Goal: Download file/media

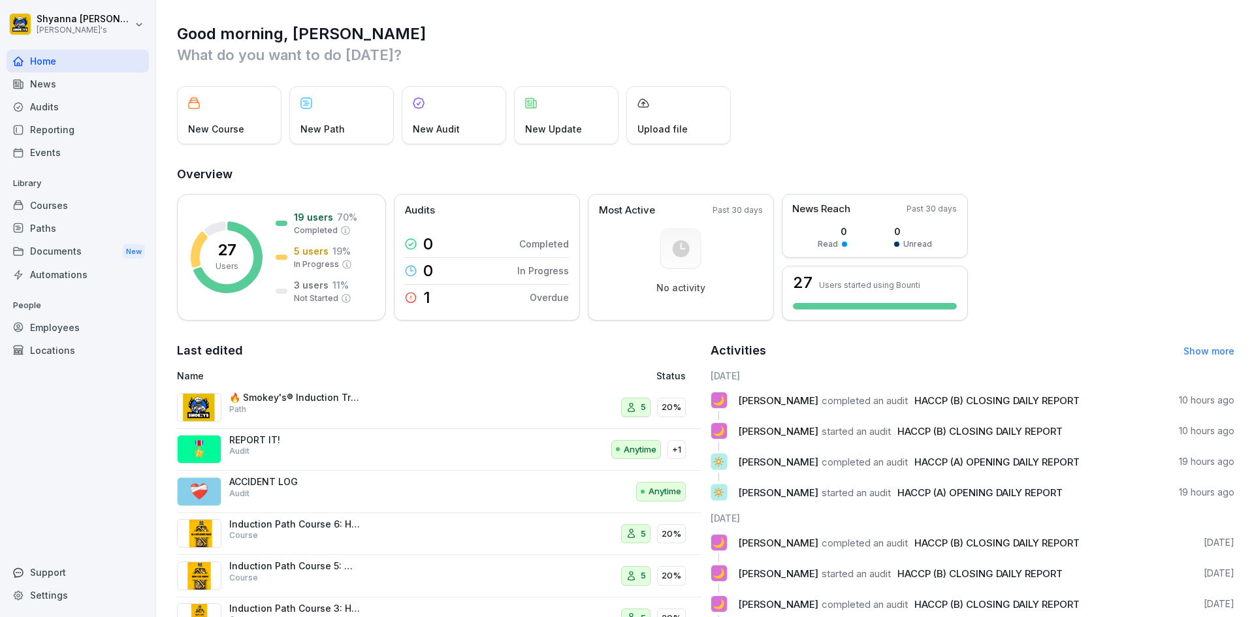
click at [26, 99] on div "Audits" at bounding box center [78, 106] width 142 height 23
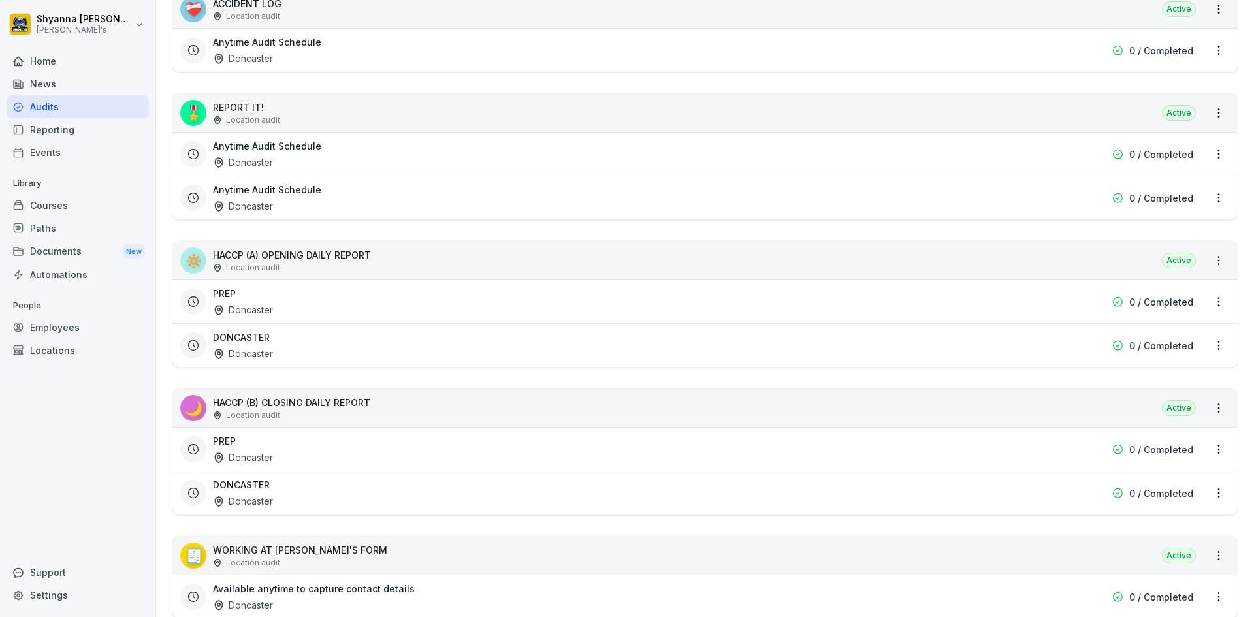
scroll to position [409, 0]
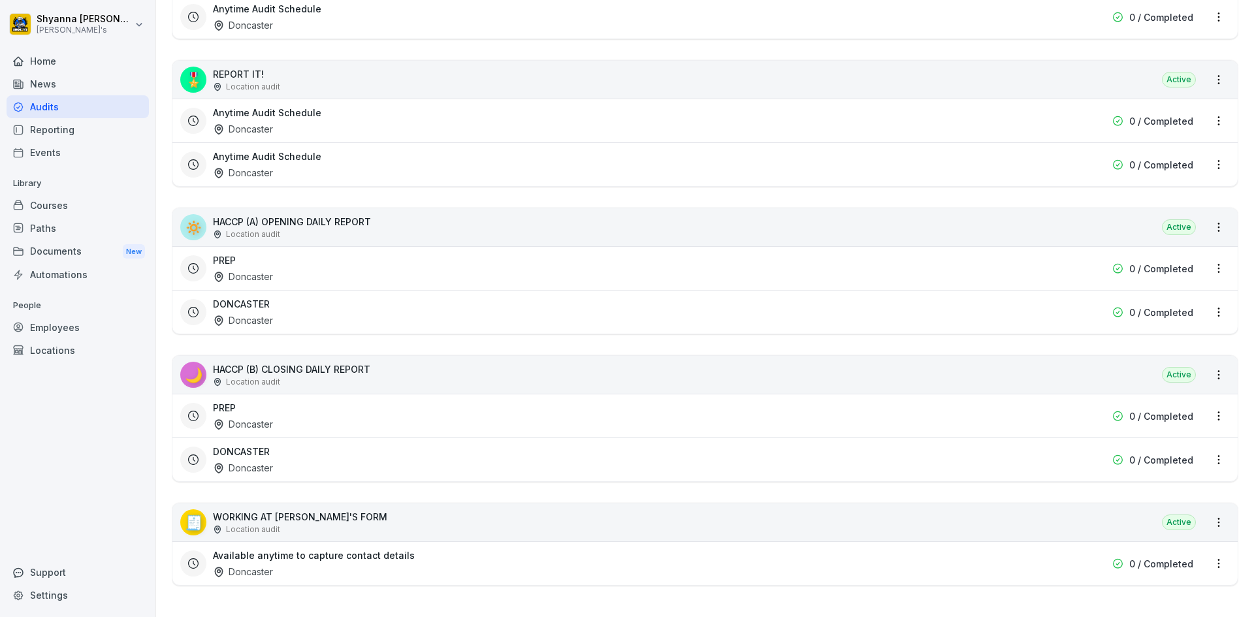
click at [274, 445] on div "DONCASTER Doncaster" at bounding box center [621, 460] width 817 height 30
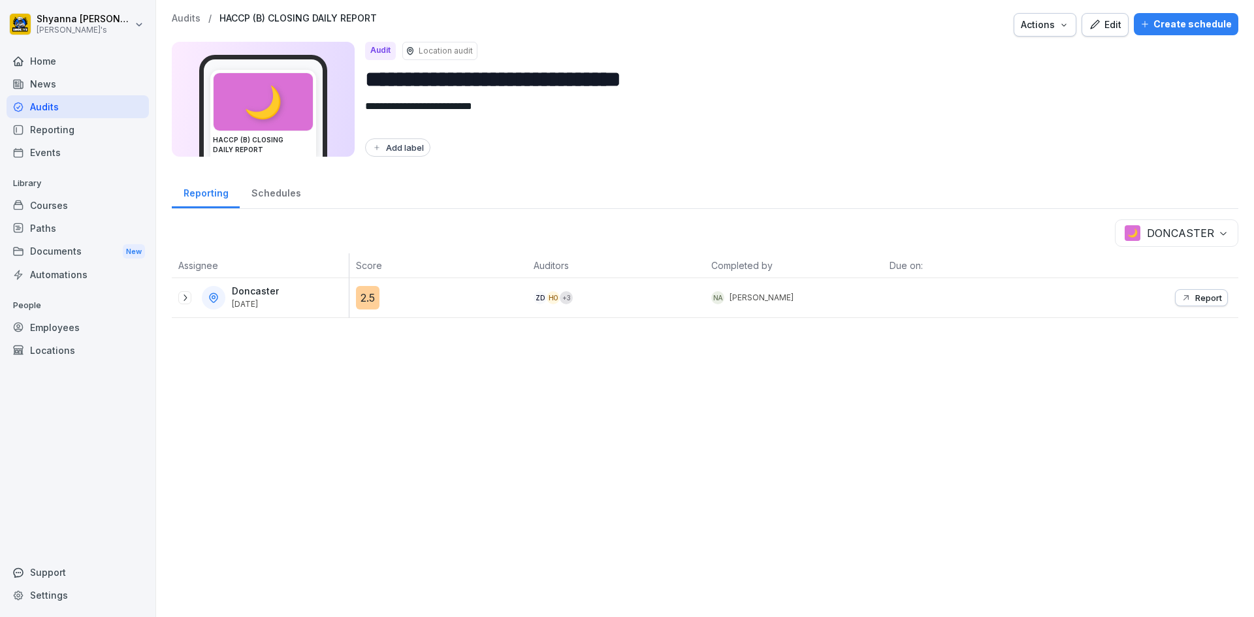
click at [180, 295] on icon at bounding box center [185, 298] width 10 height 10
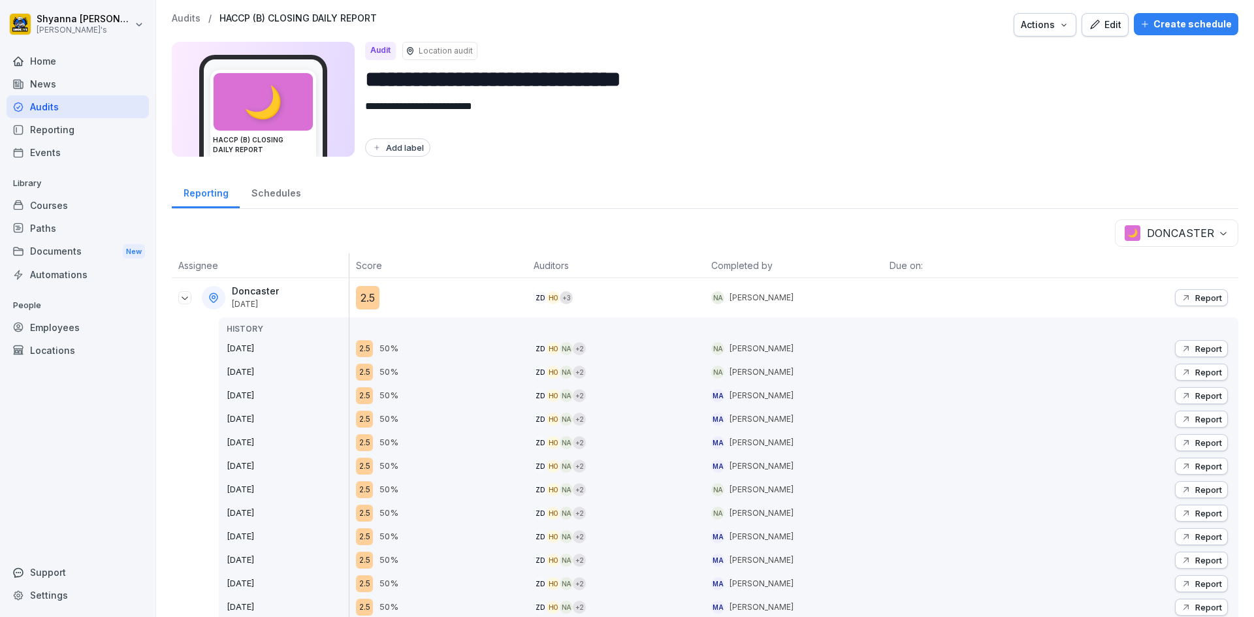
click at [1182, 367] on div "Report" at bounding box center [1201, 372] width 41 height 10
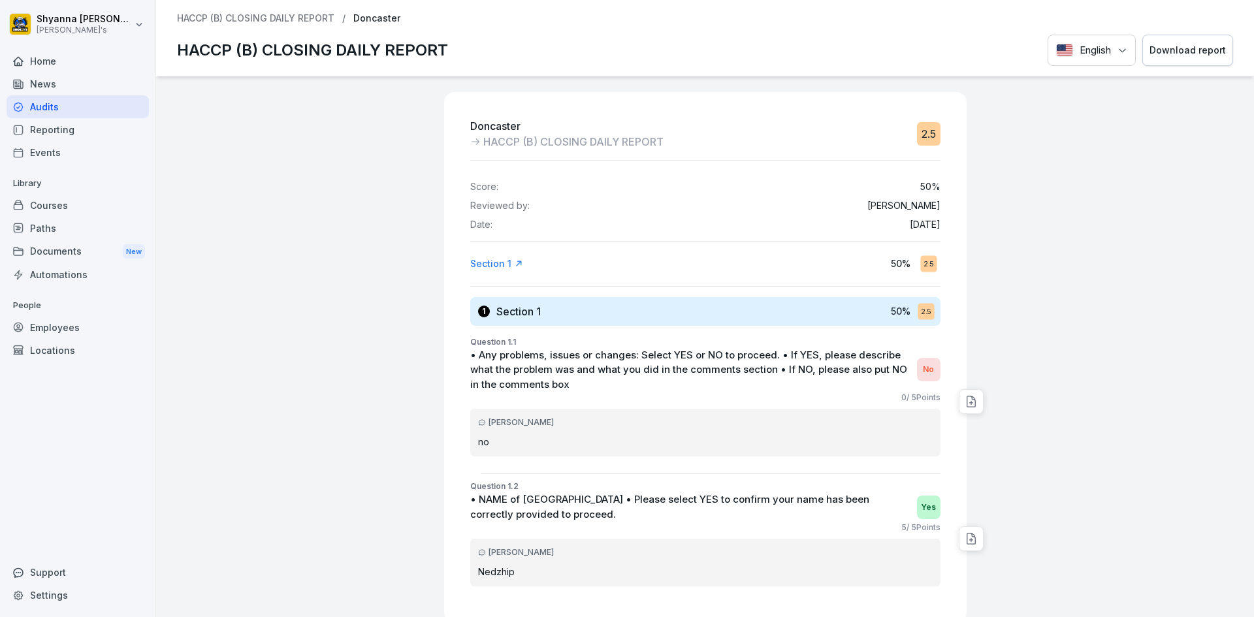
click at [1169, 48] on div "Download report" at bounding box center [1188, 50] width 76 height 14
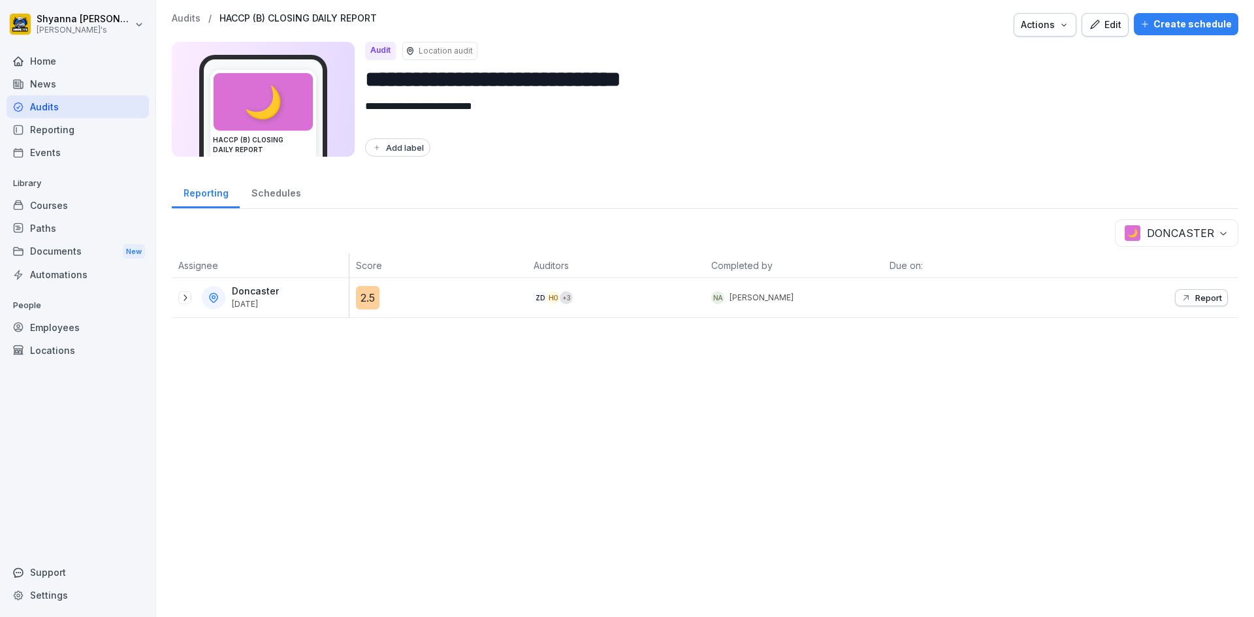
click at [186, 296] on icon at bounding box center [185, 298] width 10 height 10
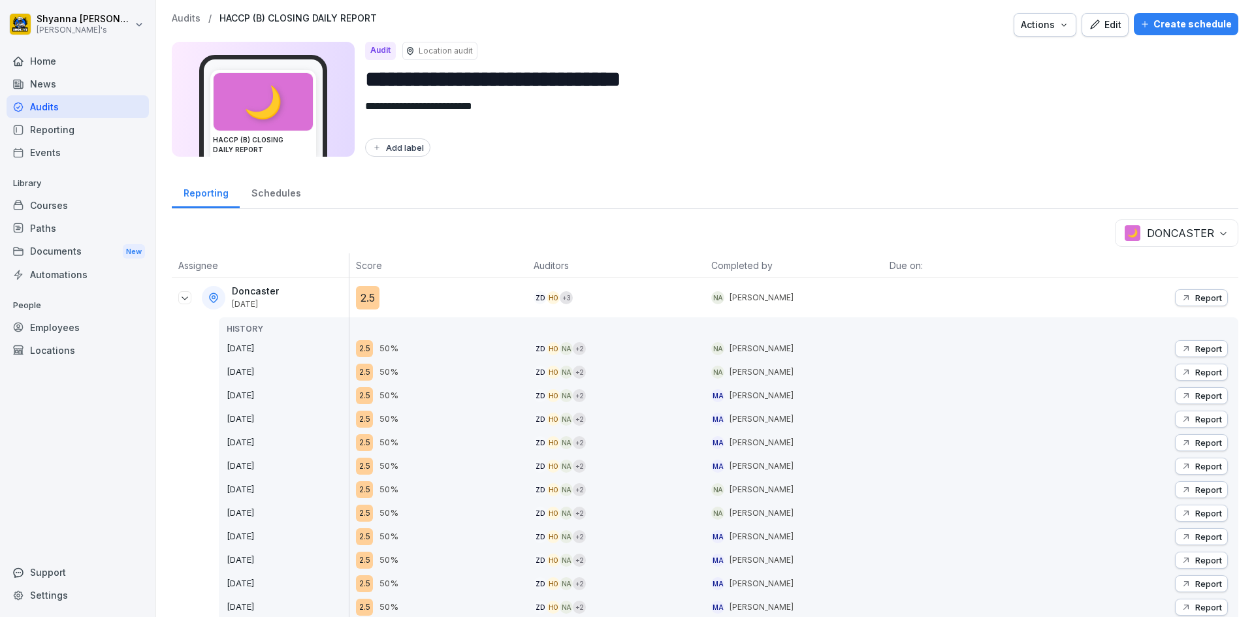
click at [1182, 346] on div "Report" at bounding box center [1201, 349] width 41 height 10
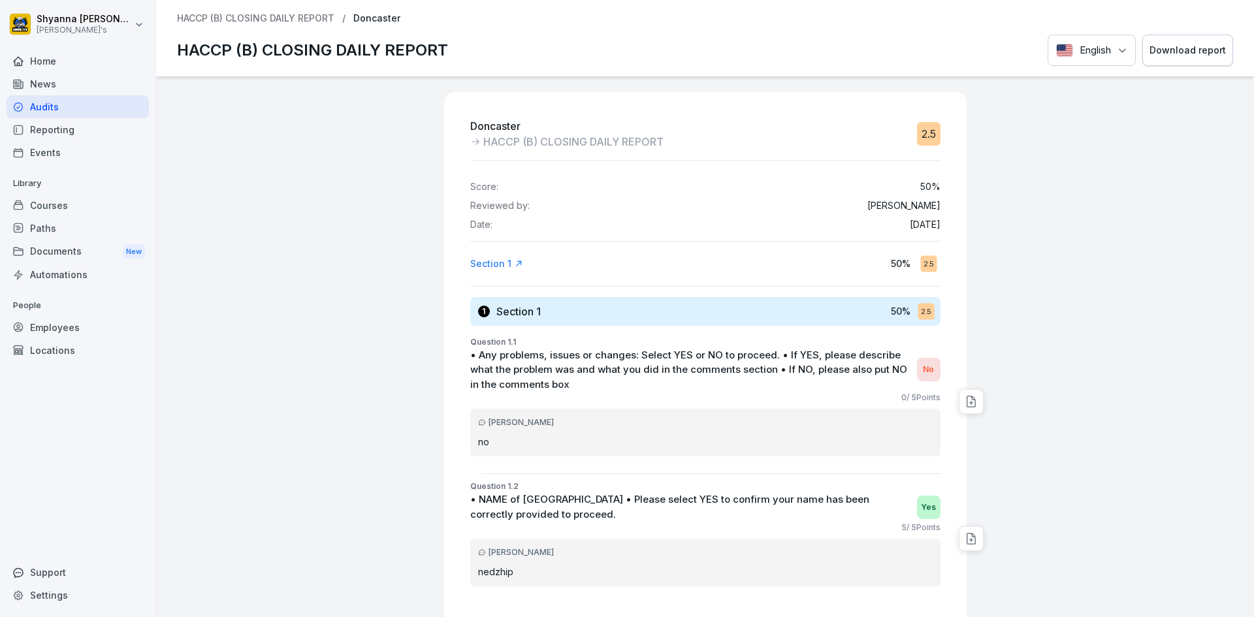
click at [1162, 47] on div "Download report" at bounding box center [1188, 50] width 76 height 14
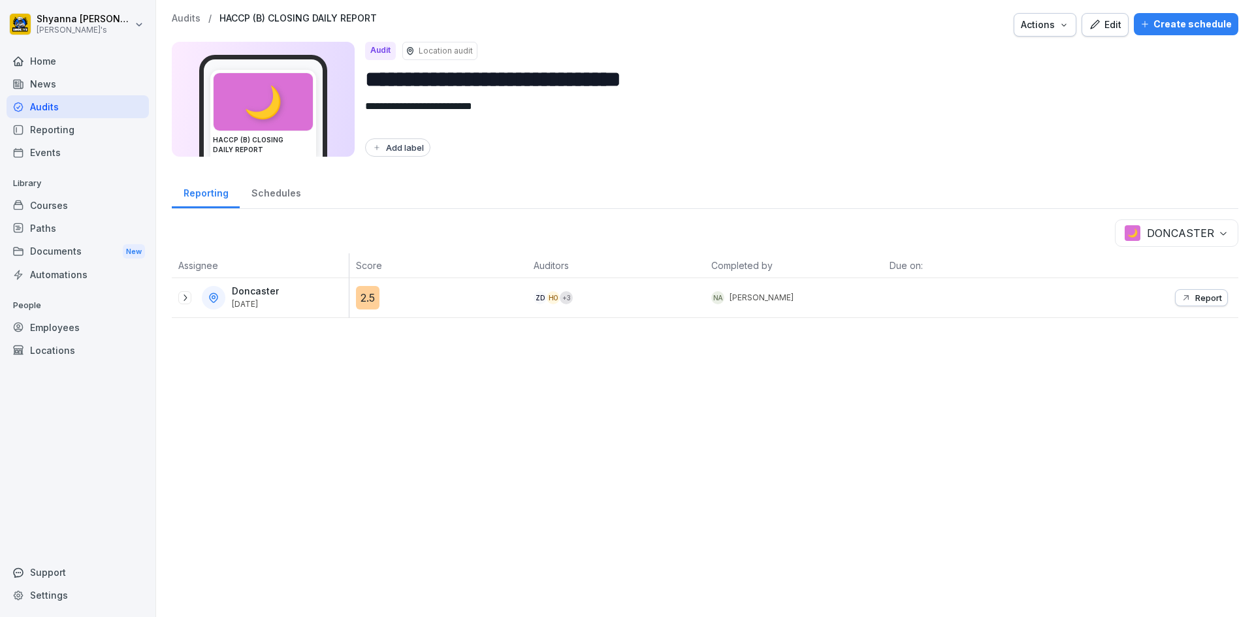
click at [1180, 306] on div "Report" at bounding box center [1150, 297] width 178 height 39
click at [1185, 299] on div "Report" at bounding box center [1201, 298] width 41 height 10
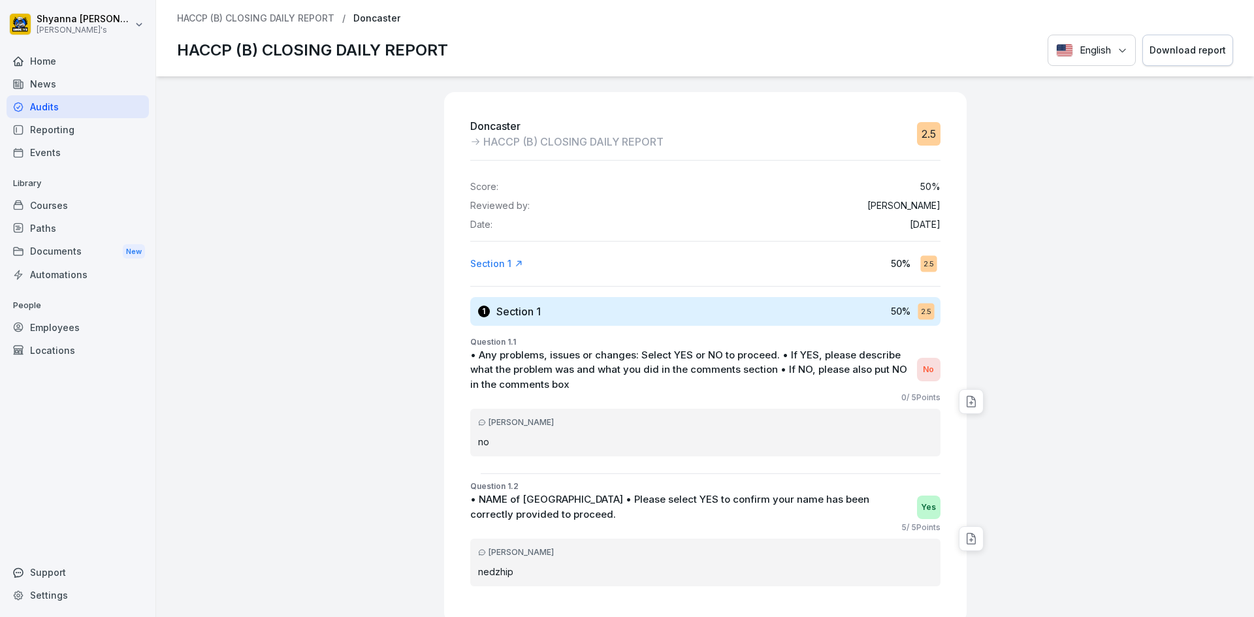
click at [1150, 51] on div "Download report" at bounding box center [1188, 50] width 76 height 14
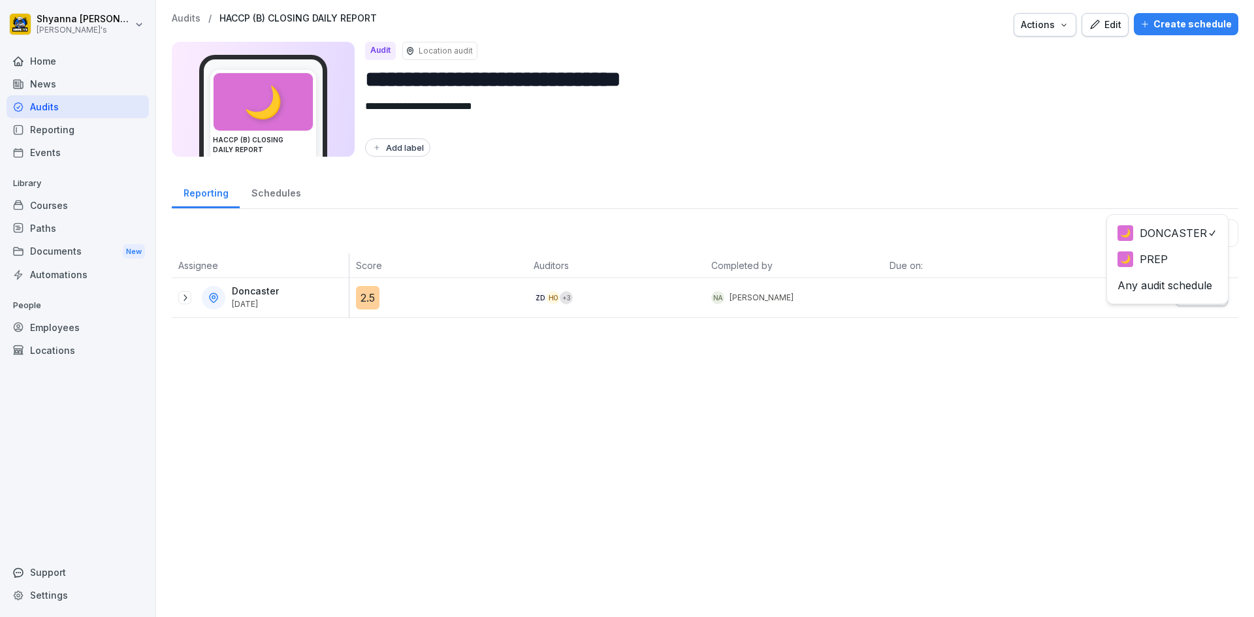
click at [1215, 237] on body "**********" at bounding box center [627, 308] width 1254 height 617
click at [187, 299] on icon at bounding box center [185, 298] width 10 height 10
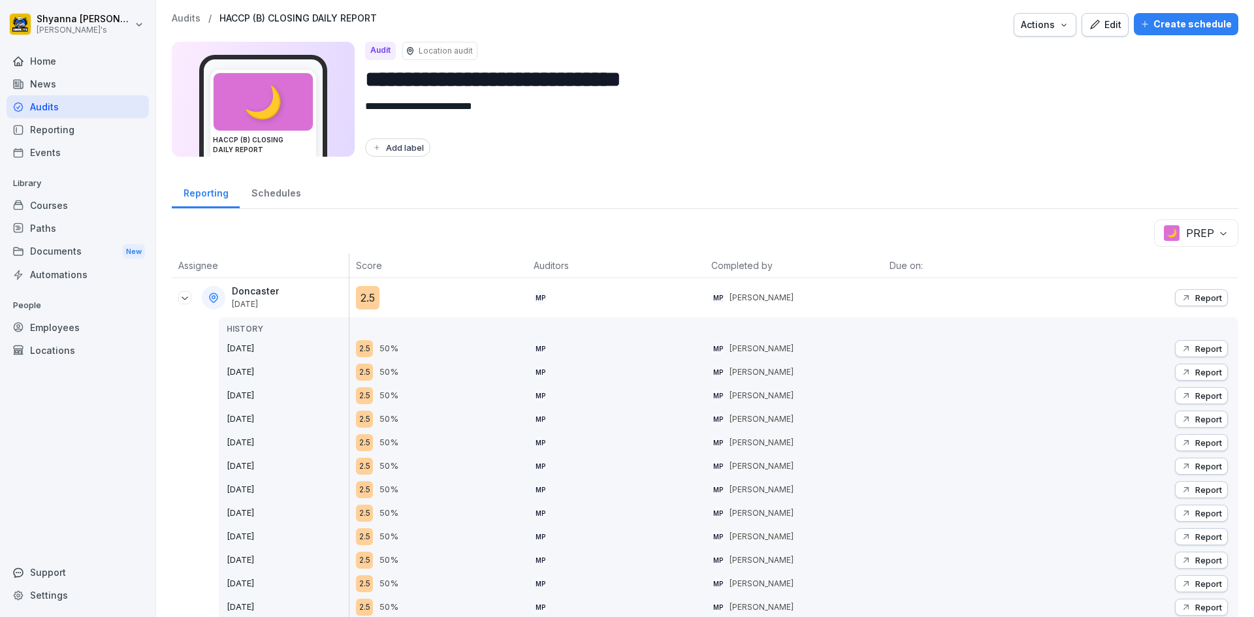
click at [1201, 344] on p "Report" at bounding box center [1209, 349] width 27 height 10
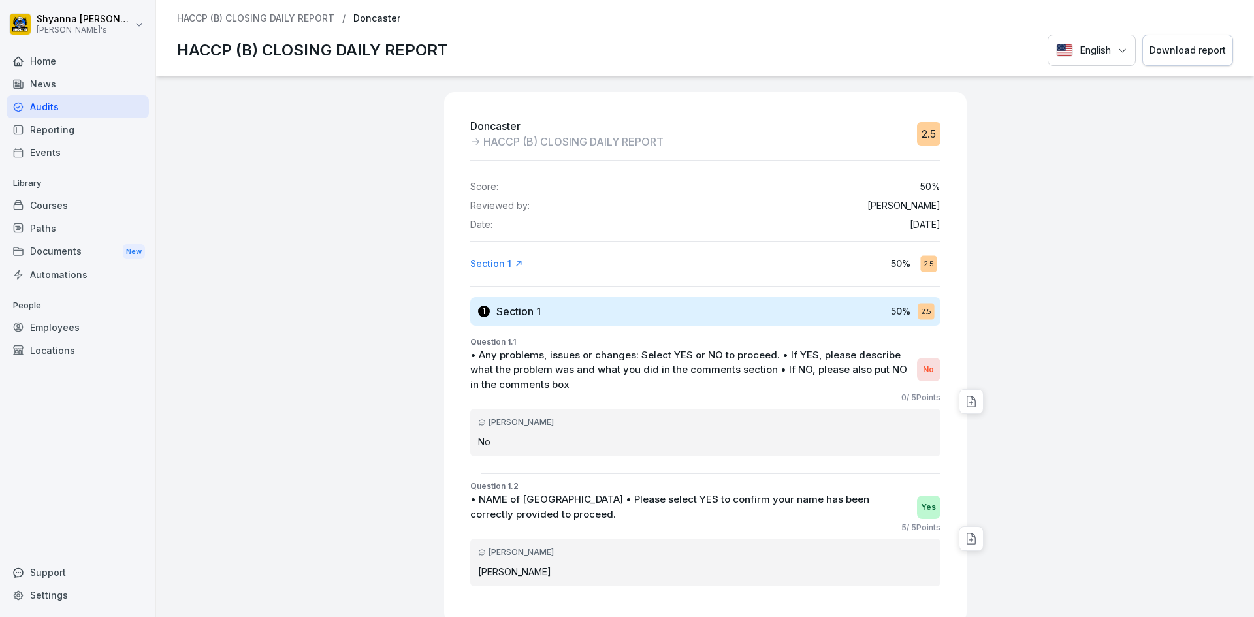
click at [1154, 28] on div "HACCP (B) CLOSING DAILY REPORT / Doncaster HACCP (B) CLOSING DAILY REPORT Engli…" at bounding box center [705, 38] width 1098 height 76
click at [1158, 42] on button "Download report" at bounding box center [1188, 51] width 91 height 32
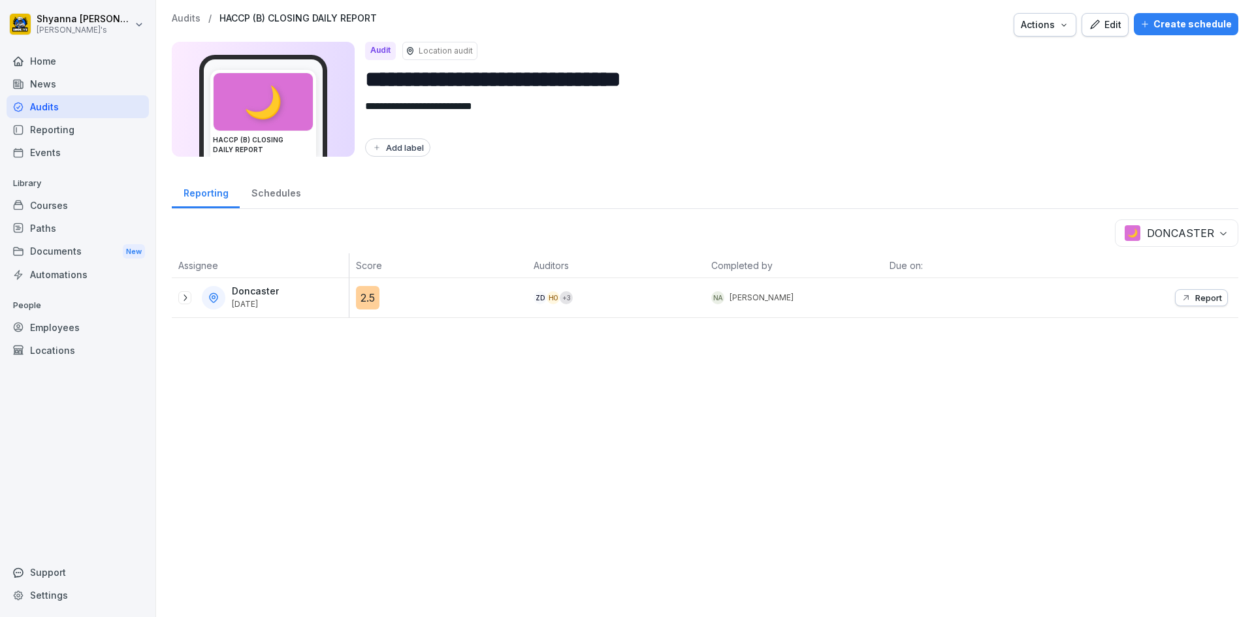
click at [189, 297] on icon at bounding box center [185, 298] width 10 height 10
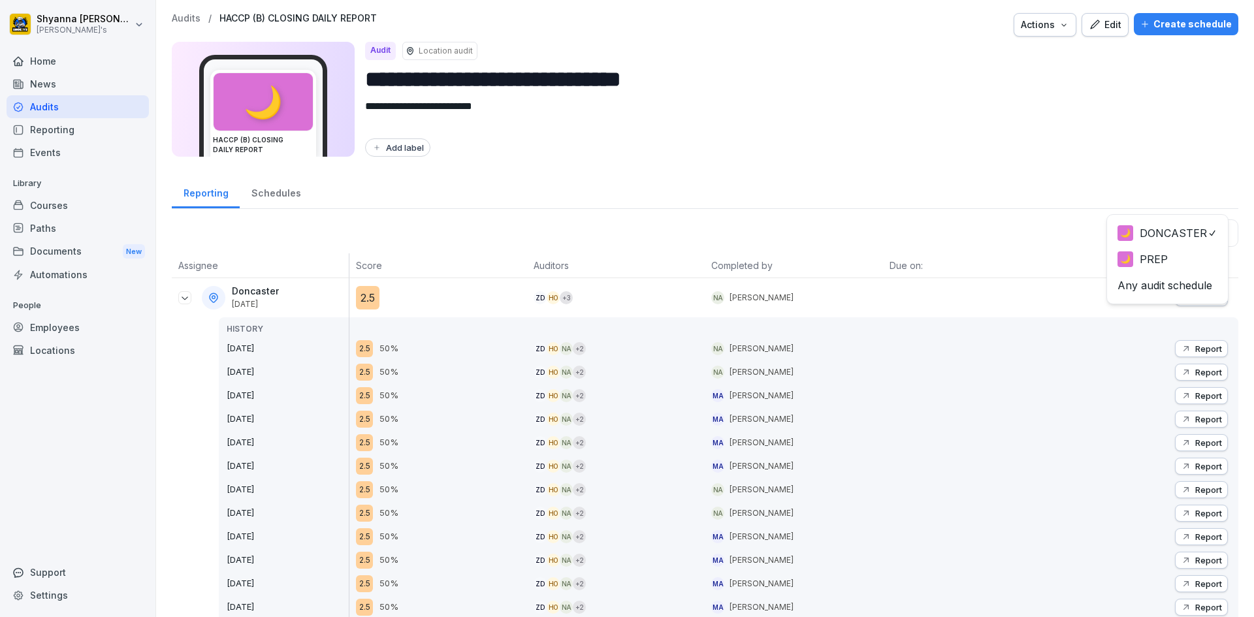
click at [1211, 220] on body "**********" at bounding box center [627, 308] width 1254 height 617
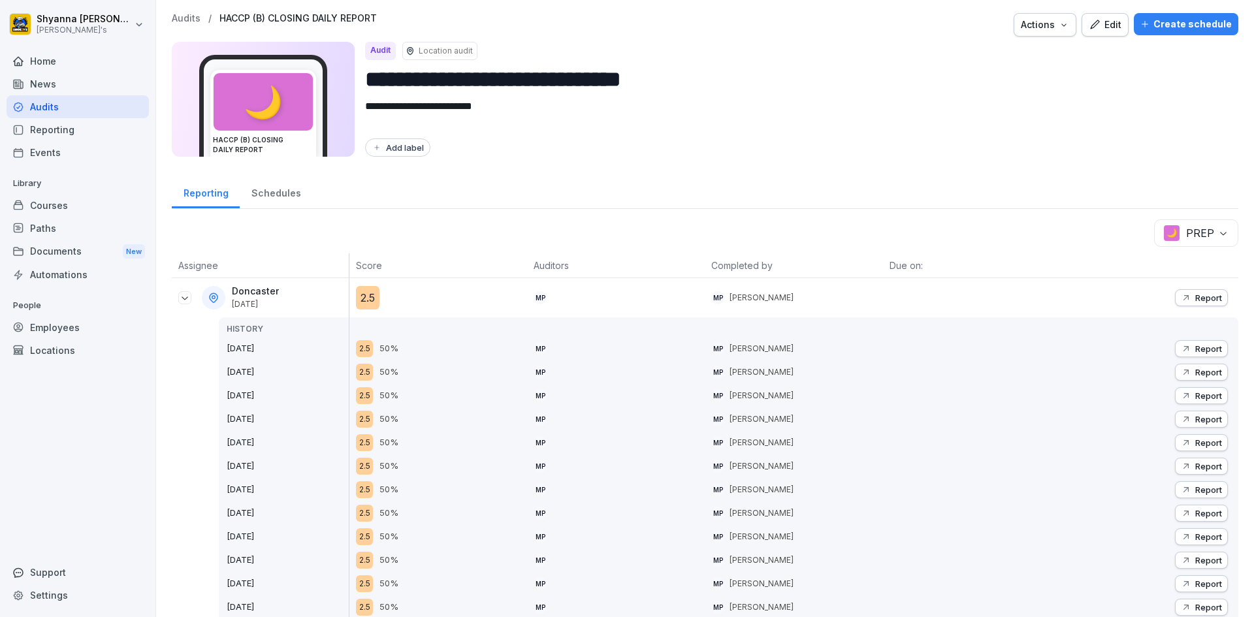
click at [1196, 297] on p "Report" at bounding box center [1209, 298] width 27 height 10
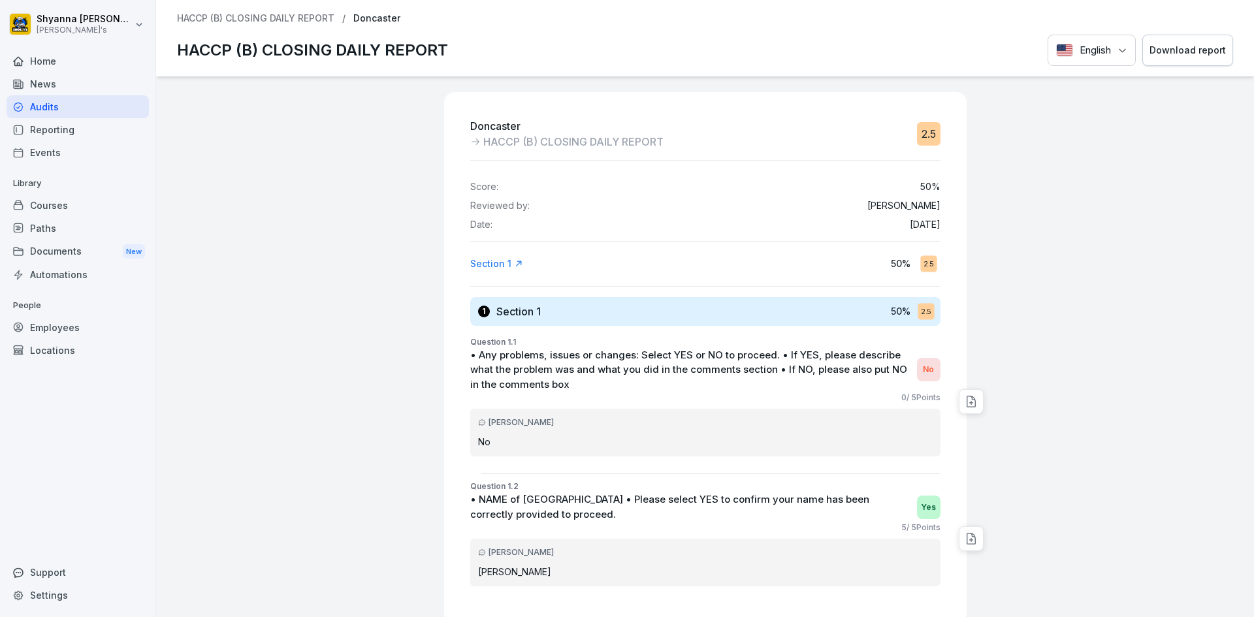
click at [1156, 65] on button "Download report" at bounding box center [1188, 51] width 91 height 32
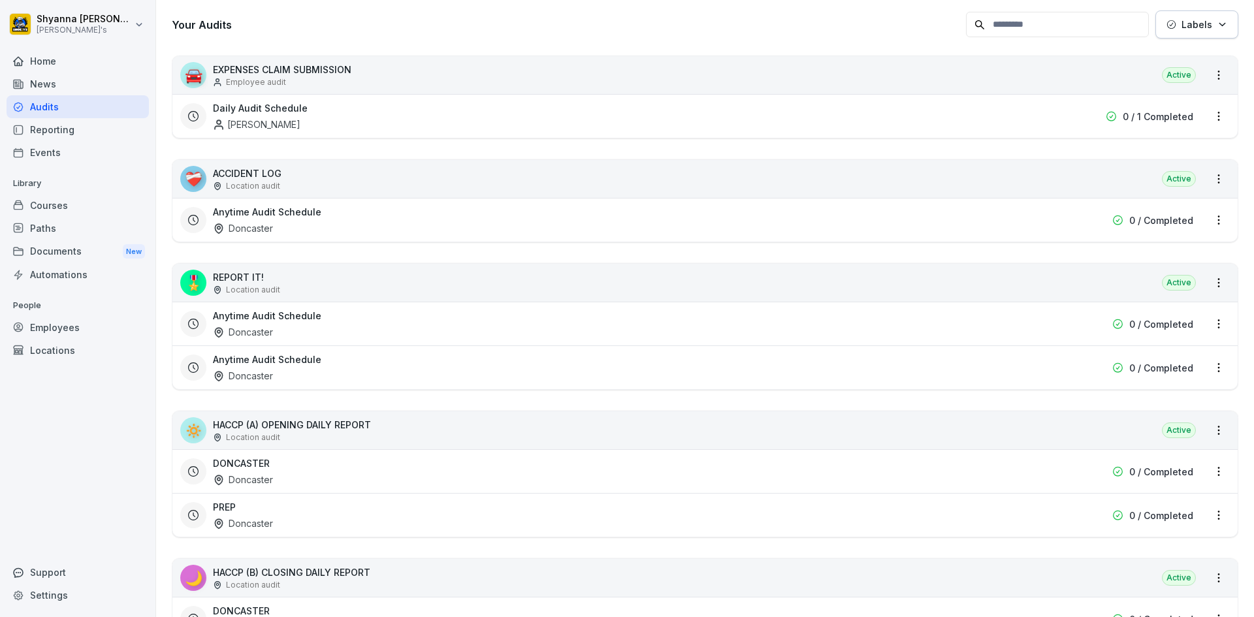
scroll to position [261, 0]
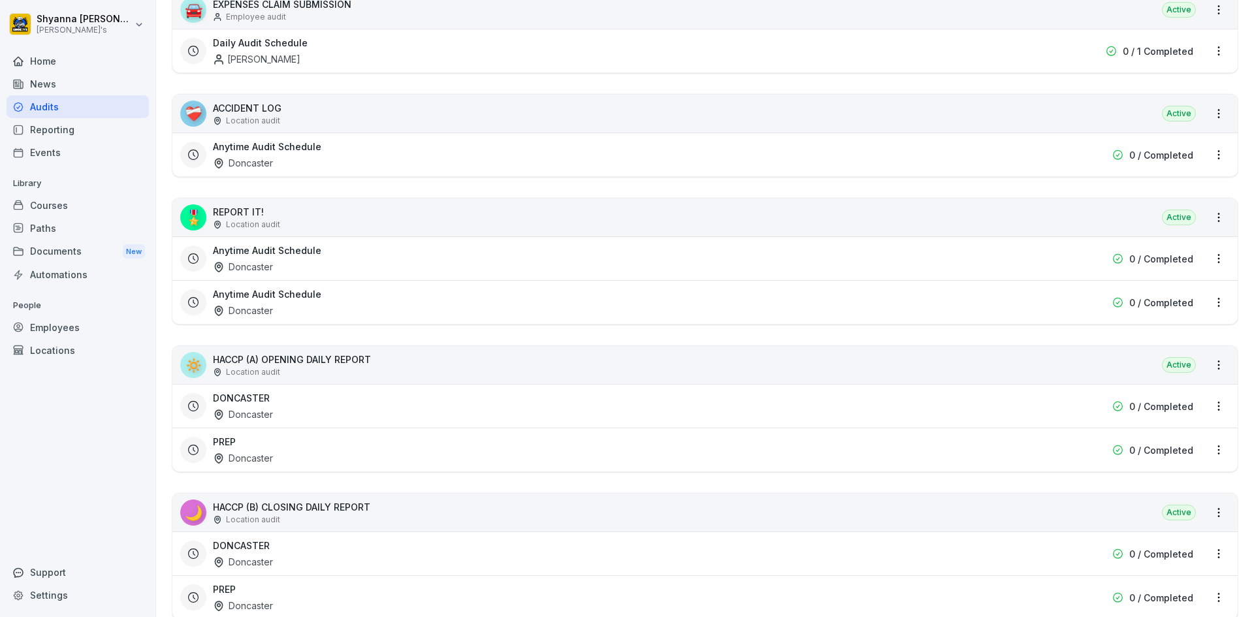
click at [291, 406] on div "DONCASTER Doncaster" at bounding box center [621, 406] width 817 height 30
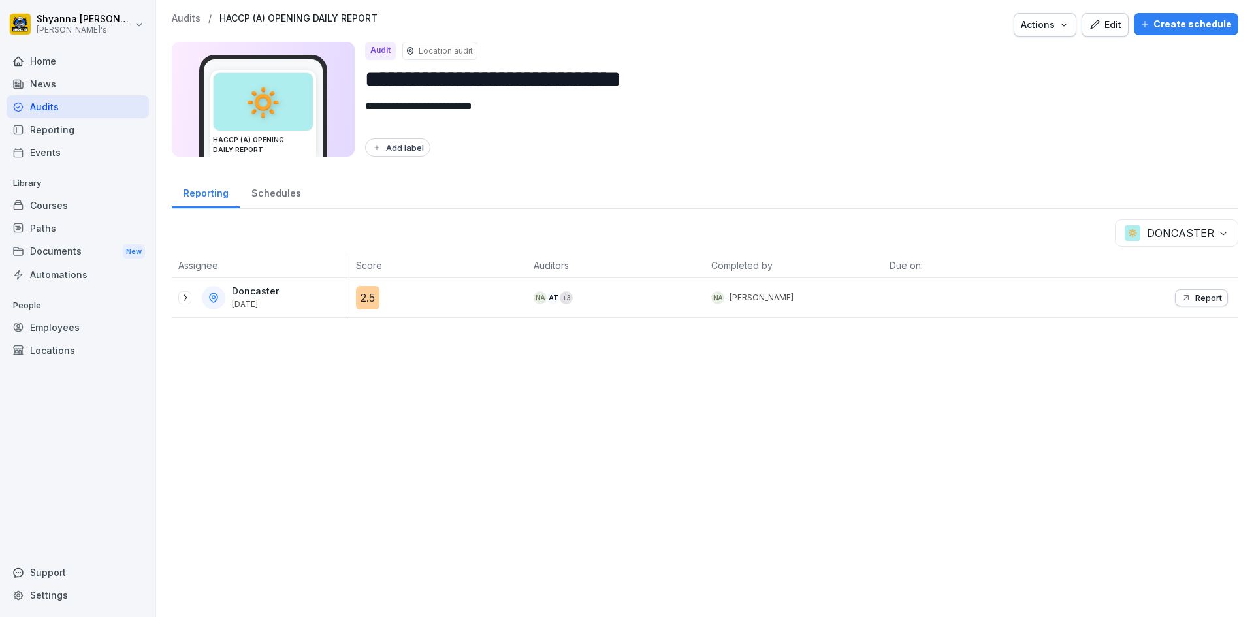
click at [184, 293] on icon at bounding box center [185, 298] width 10 height 10
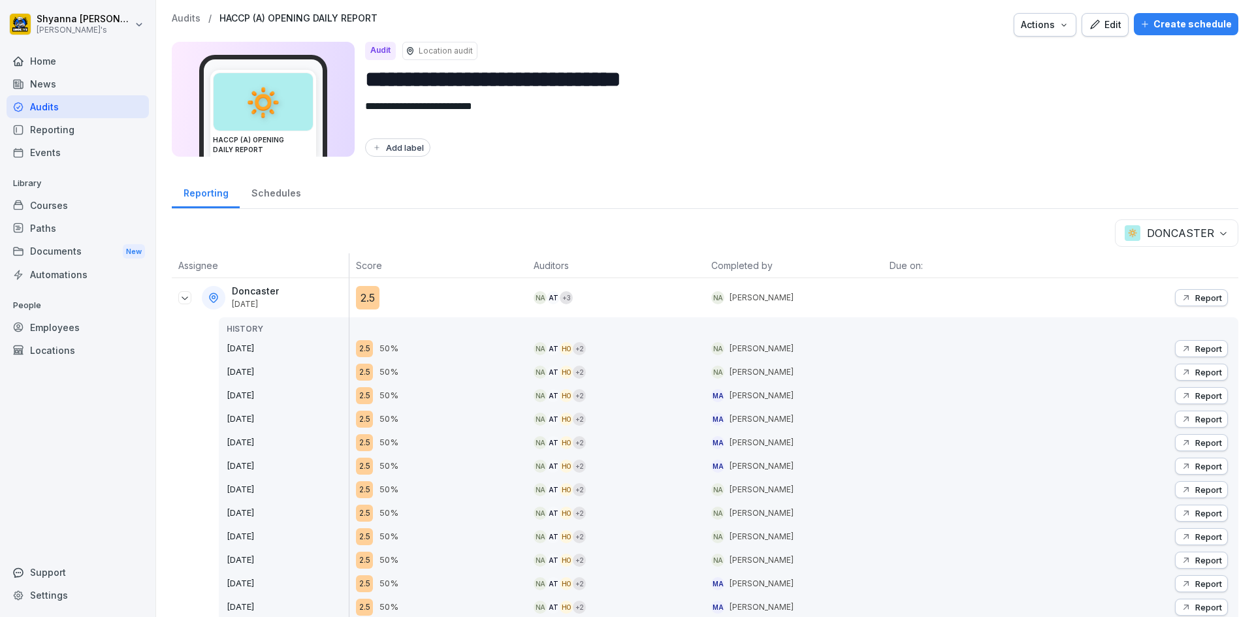
click at [1207, 344] on p "Report" at bounding box center [1209, 349] width 27 height 10
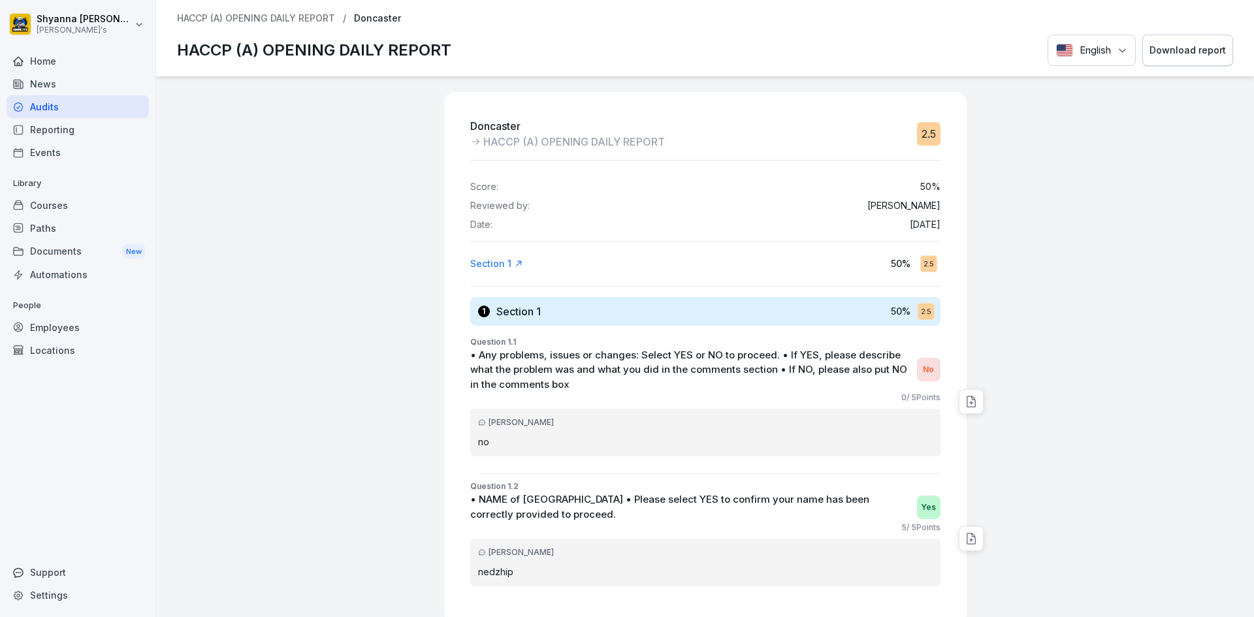
click at [1158, 45] on div "Download report" at bounding box center [1188, 50] width 76 height 14
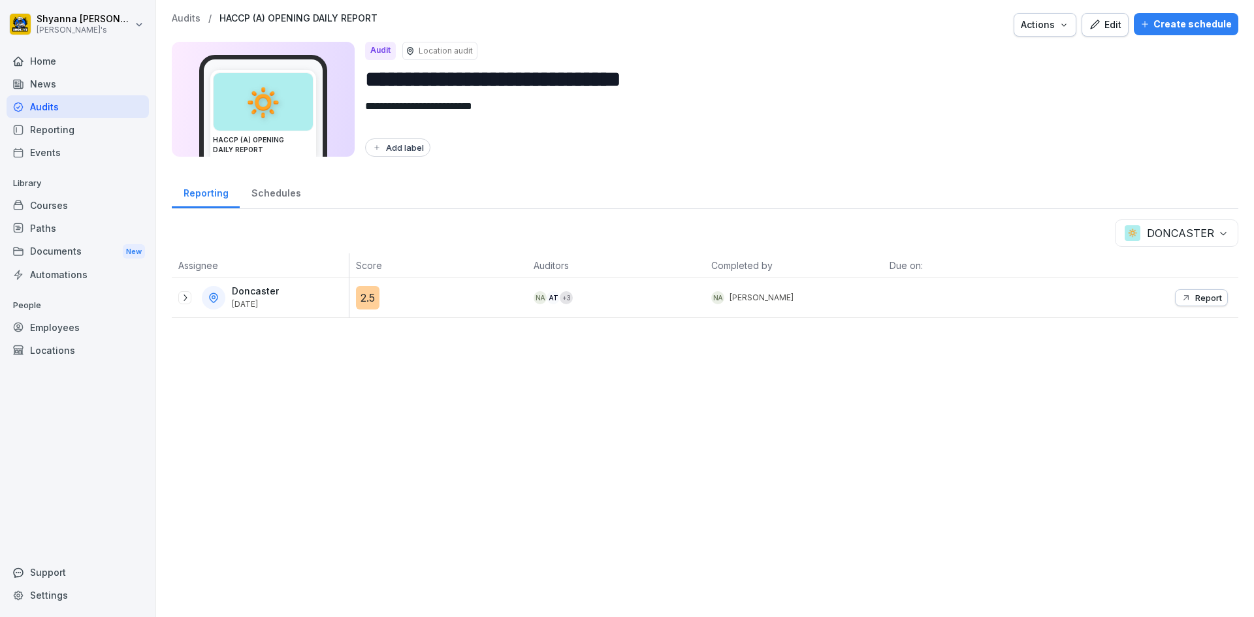
click at [1196, 299] on p "Report" at bounding box center [1209, 298] width 27 height 10
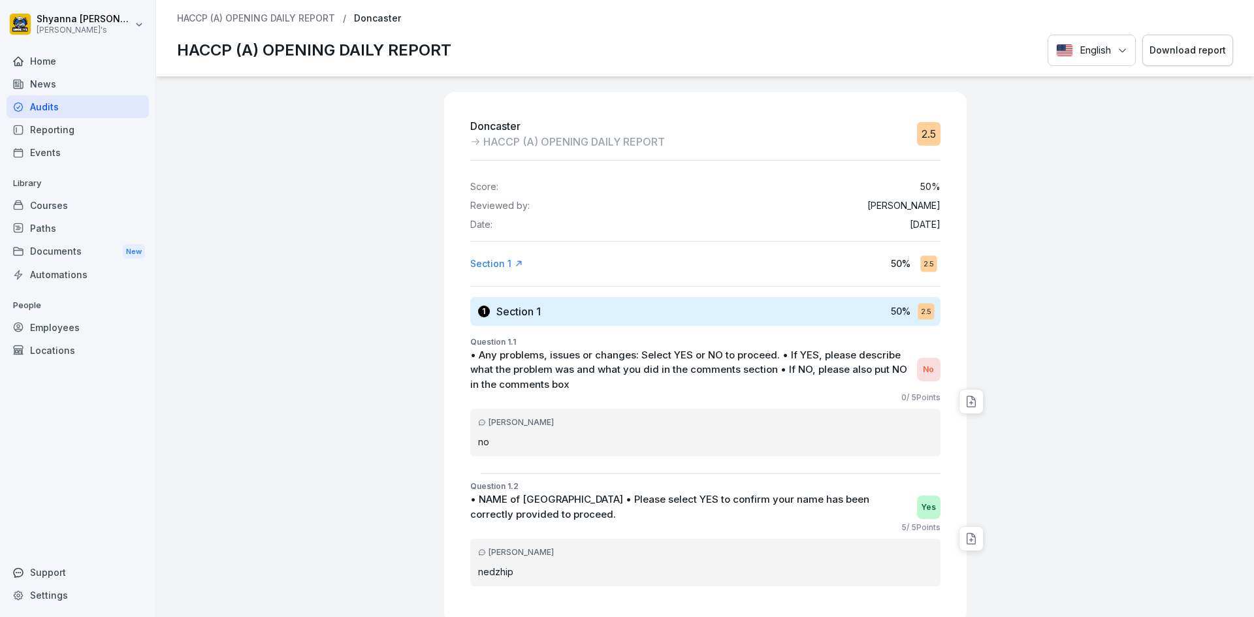
click at [1212, 55] on div "Download report" at bounding box center [1188, 50] width 76 height 14
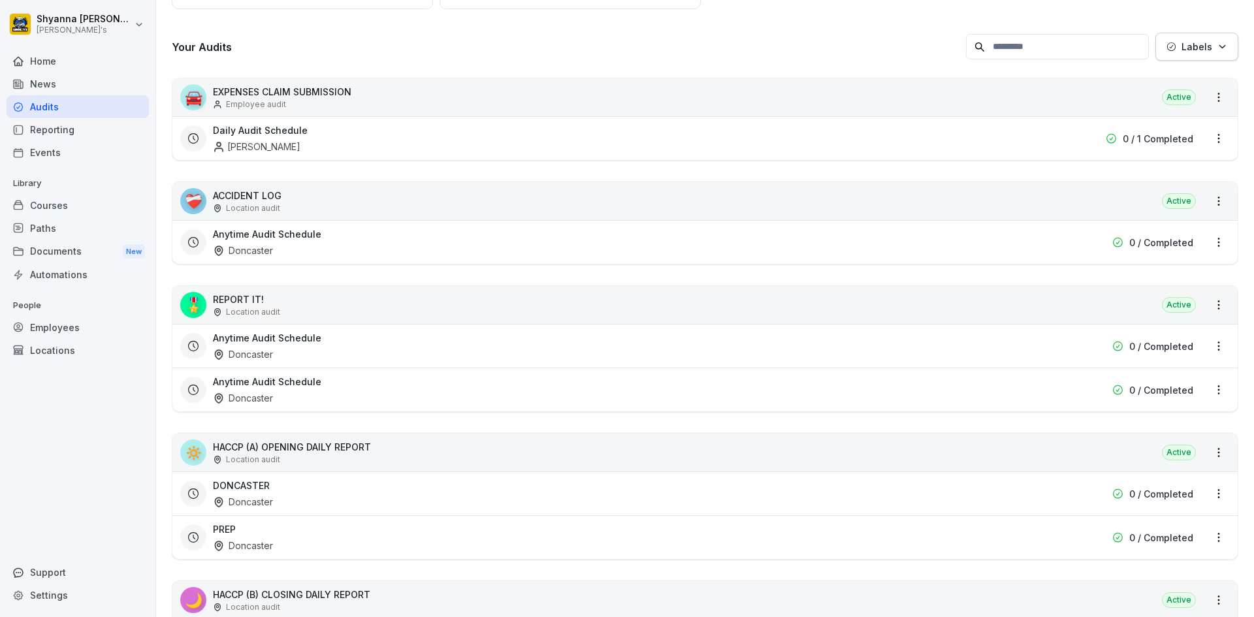
scroll to position [196, 0]
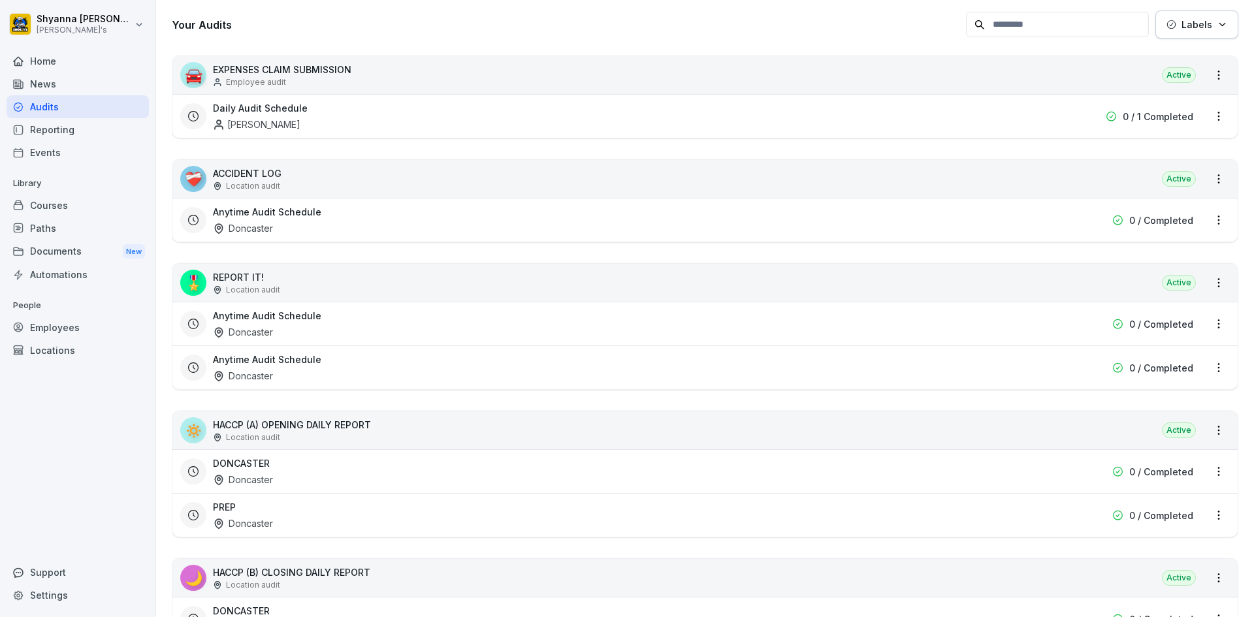
click at [249, 522] on div "Doncaster" at bounding box center [243, 524] width 60 height 14
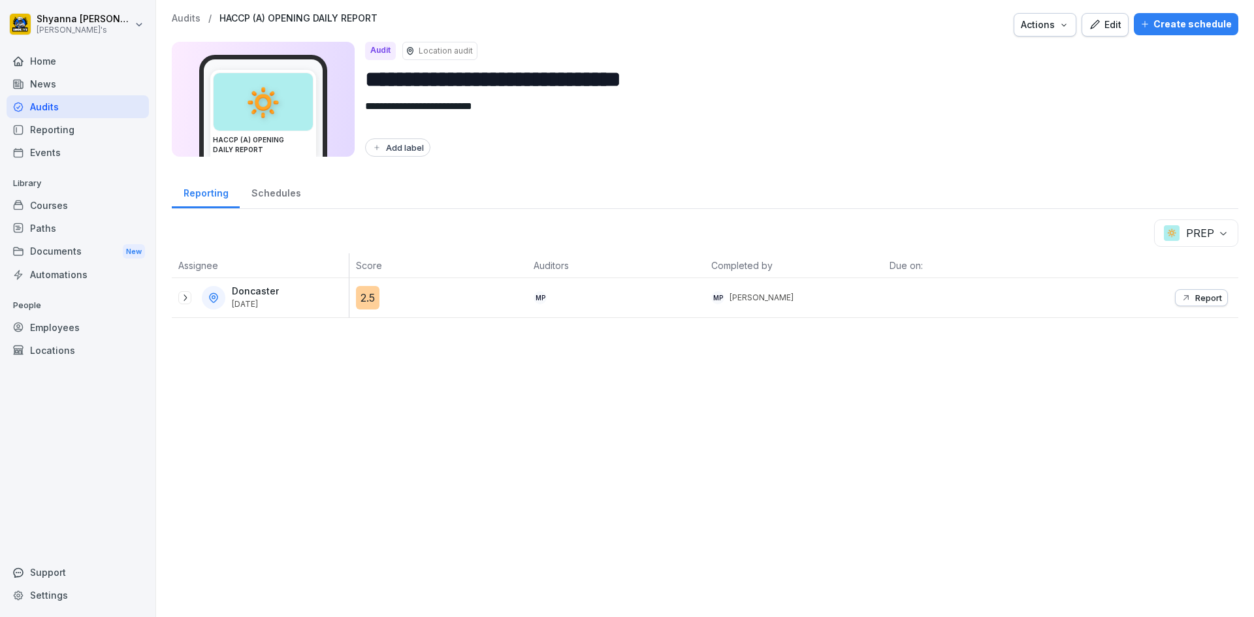
click at [184, 295] on icon at bounding box center [185, 298] width 10 height 10
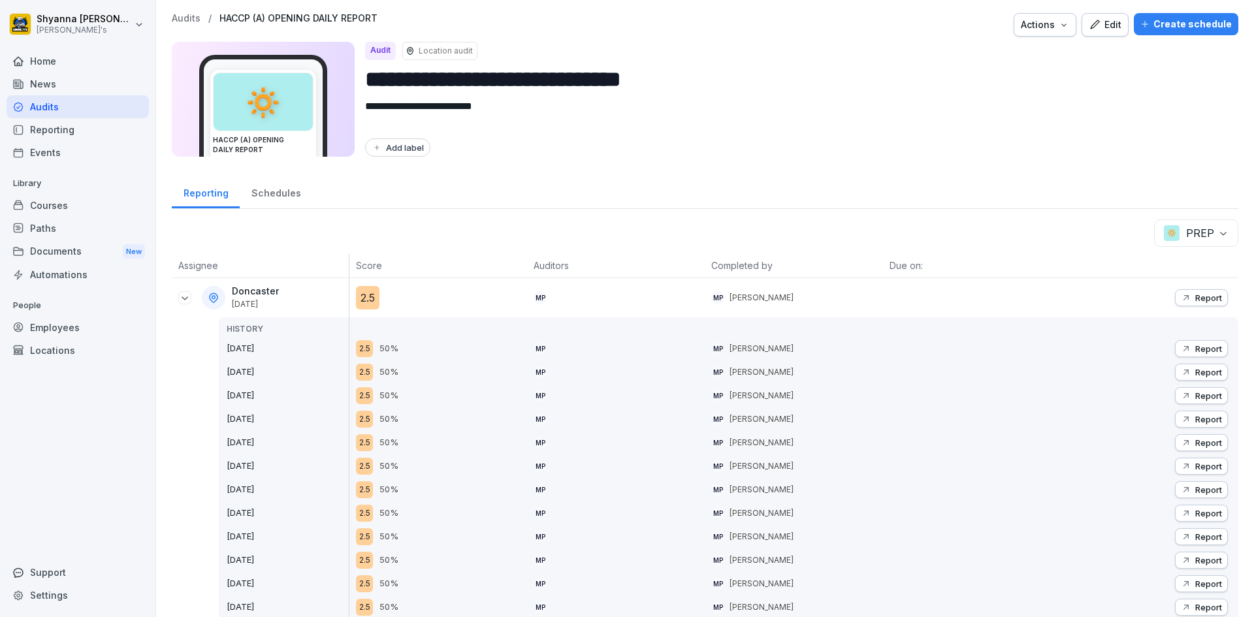
click at [1198, 350] on p "Report" at bounding box center [1209, 349] width 27 height 10
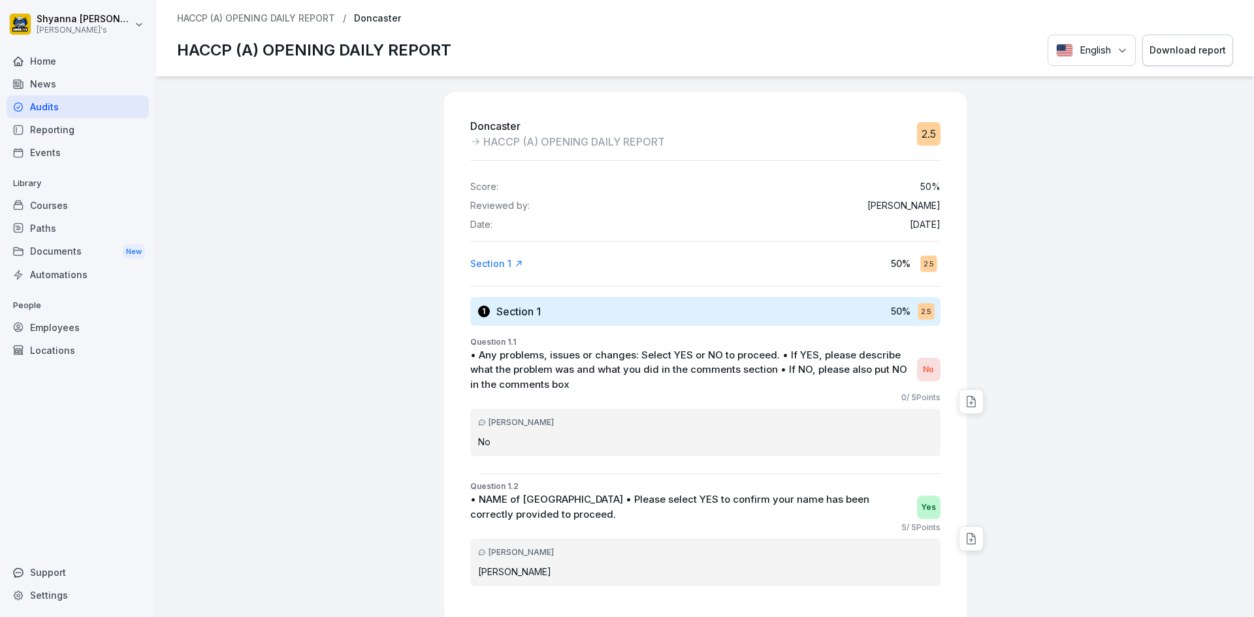
click at [1203, 35] on button "Download report" at bounding box center [1188, 51] width 91 height 32
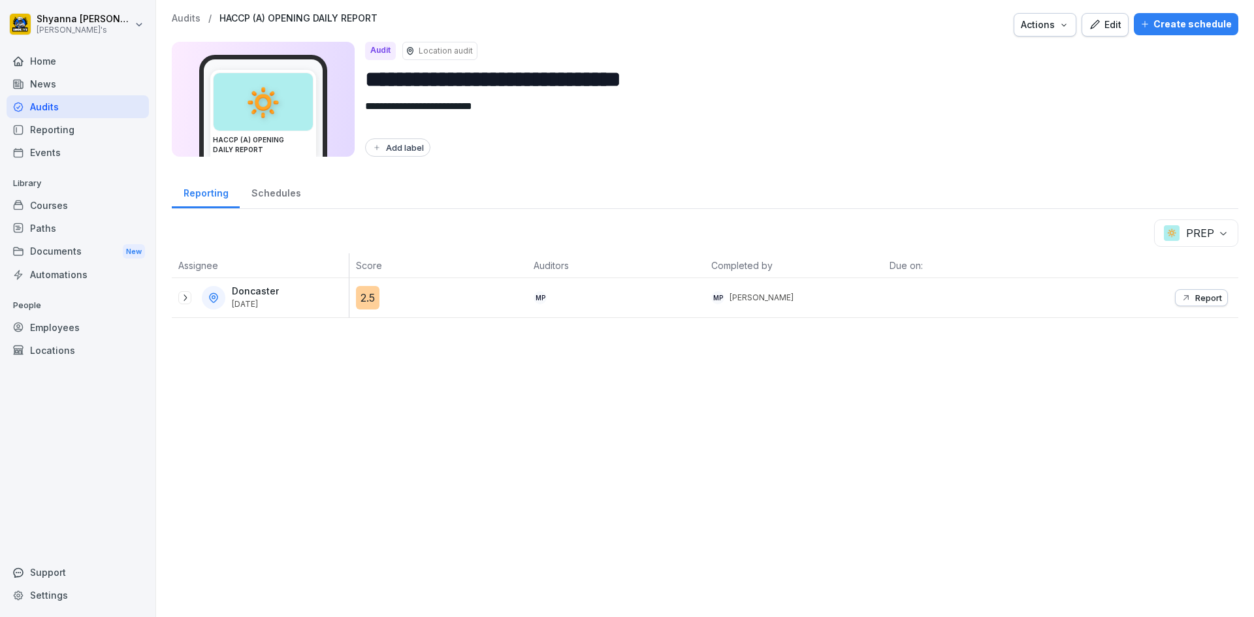
click at [1184, 297] on icon "button" at bounding box center [1186, 297] width 5 height 5
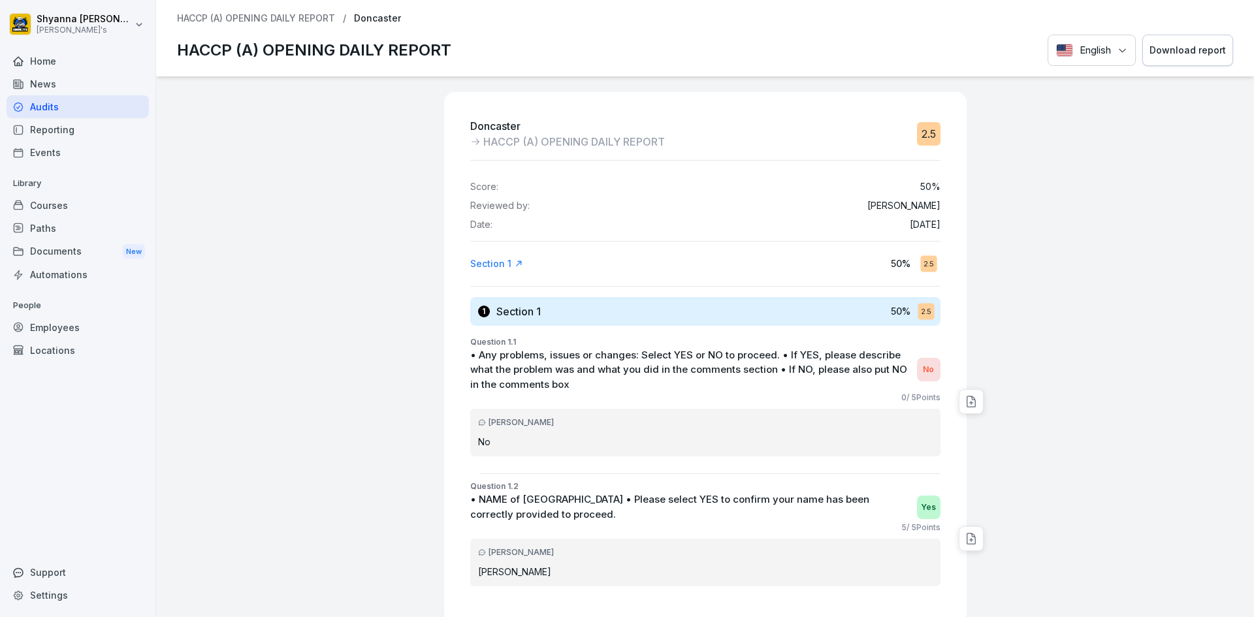
click at [1200, 47] on div "Download report" at bounding box center [1188, 50] width 76 height 14
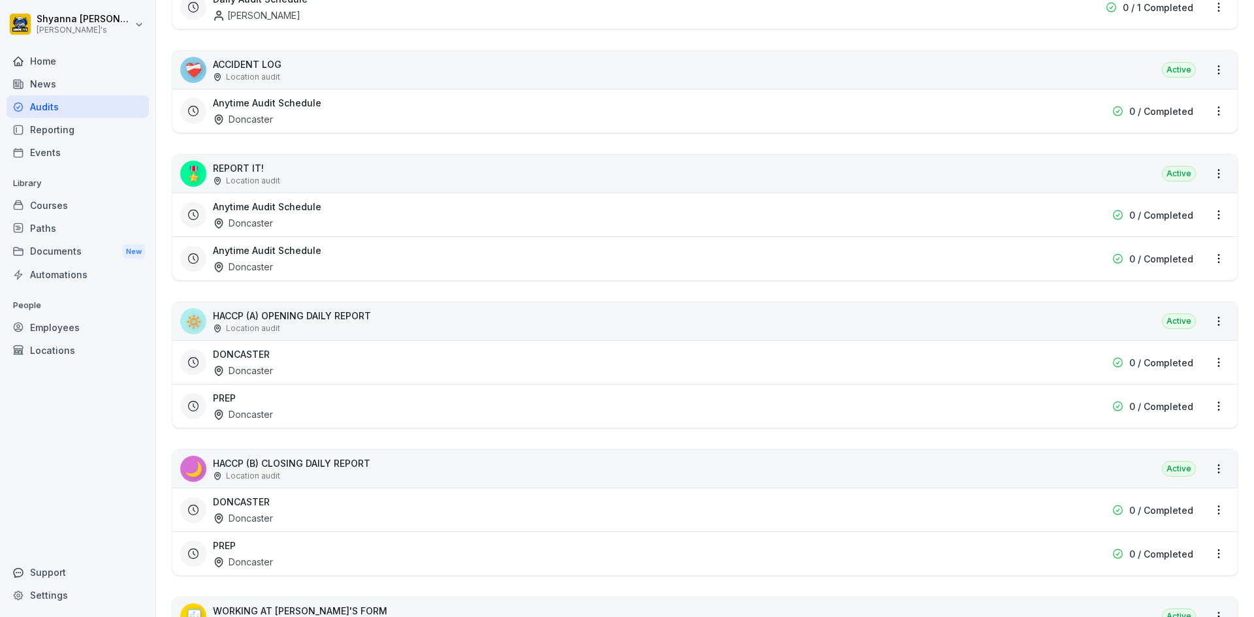
scroll to position [327, 0]
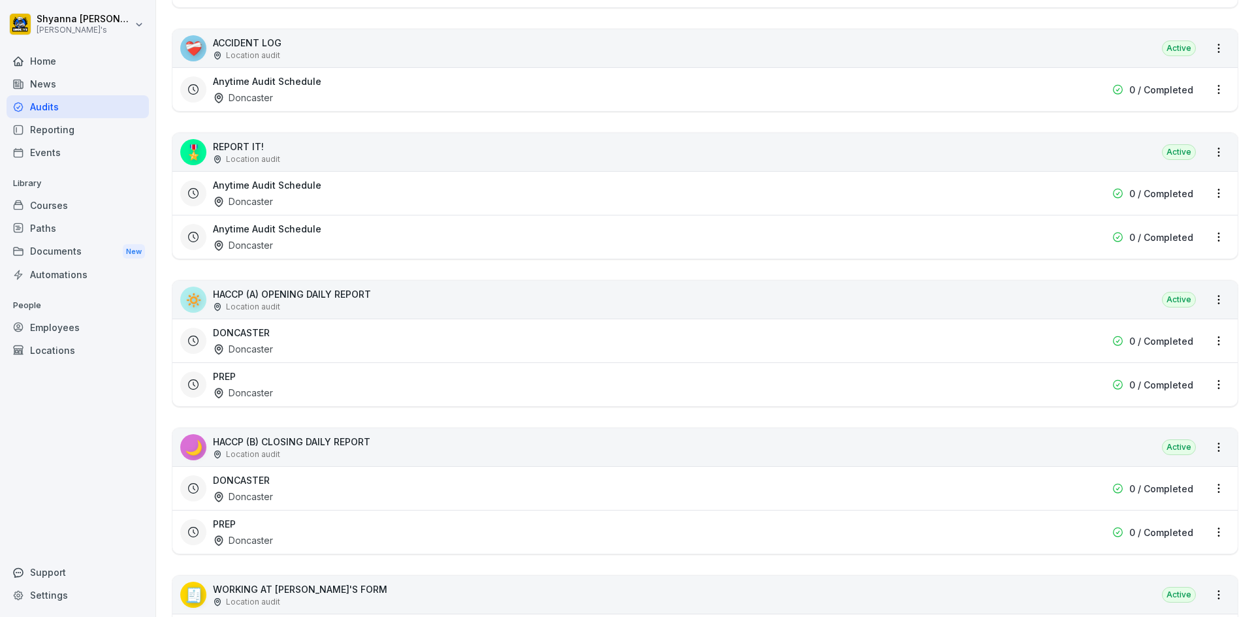
click at [347, 539] on div "PREP Doncaster" at bounding box center [621, 532] width 817 height 30
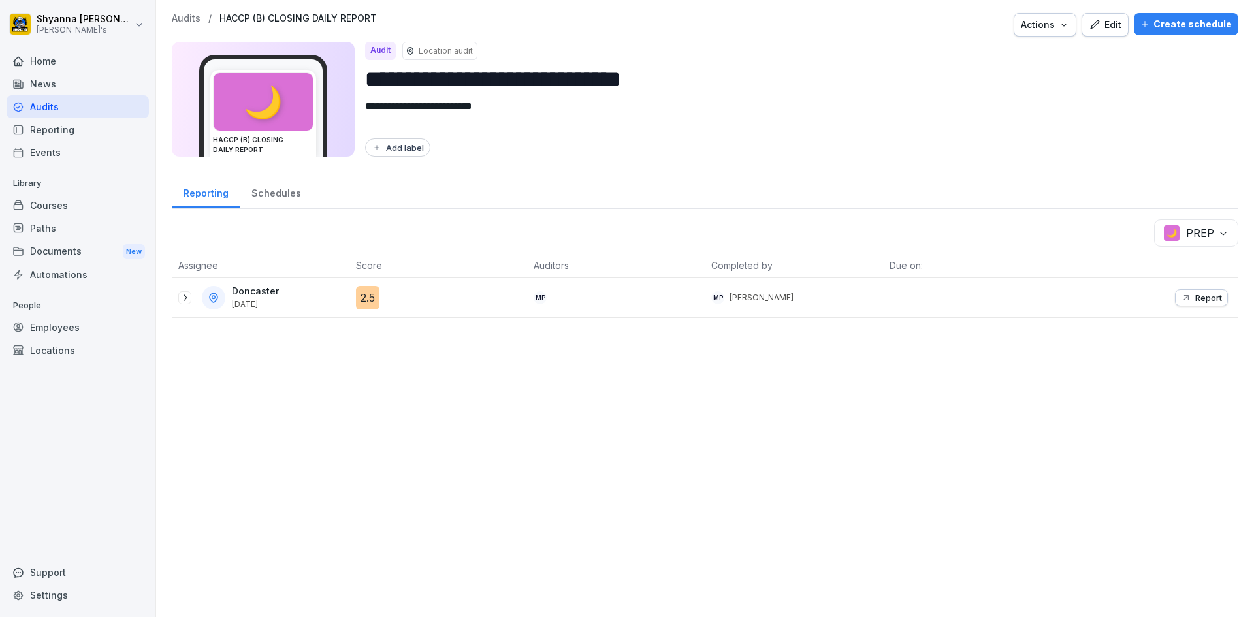
click at [188, 299] on icon at bounding box center [185, 298] width 10 height 10
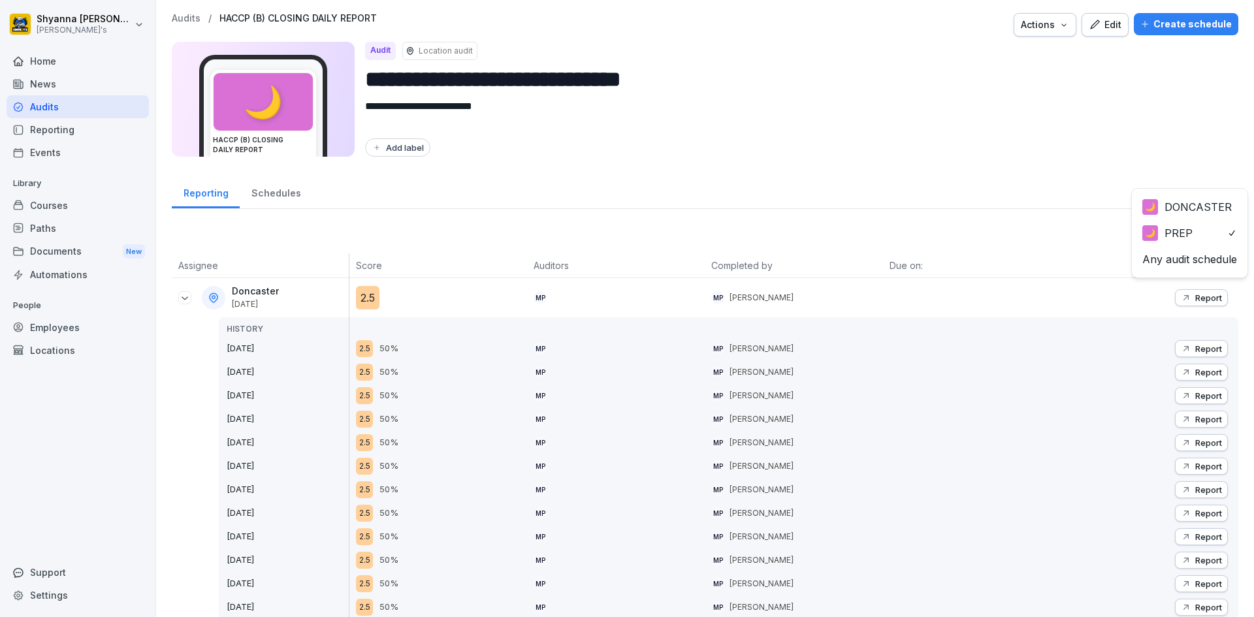
click at [1217, 235] on body "**********" at bounding box center [627, 308] width 1254 height 617
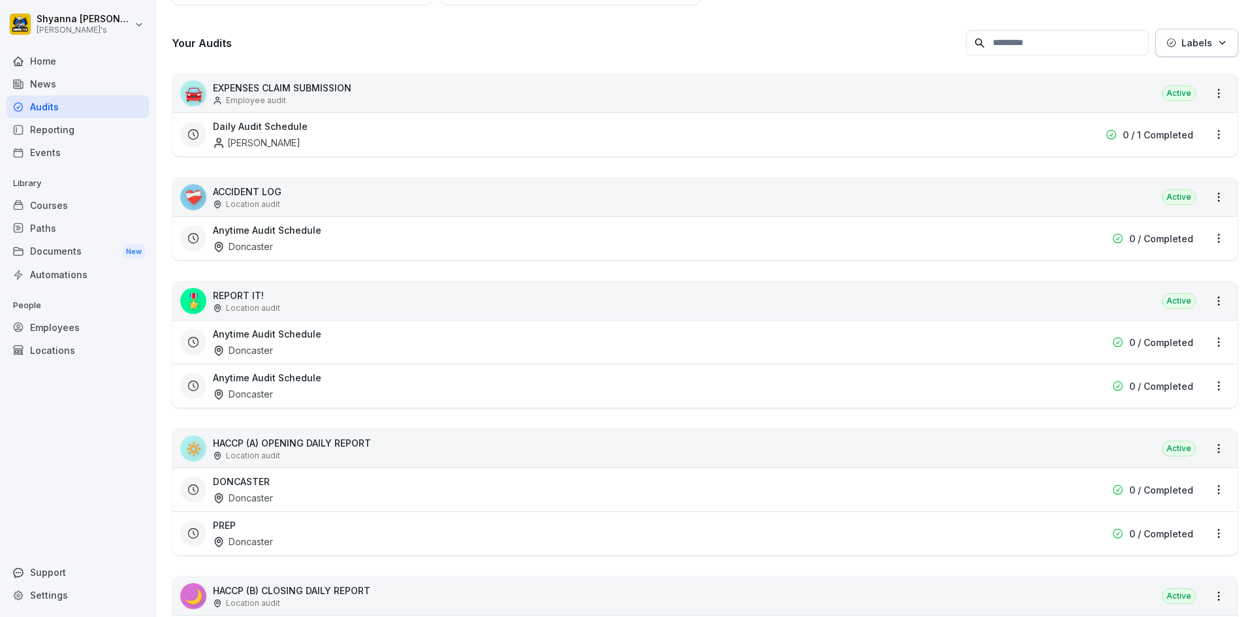
scroll to position [196, 0]
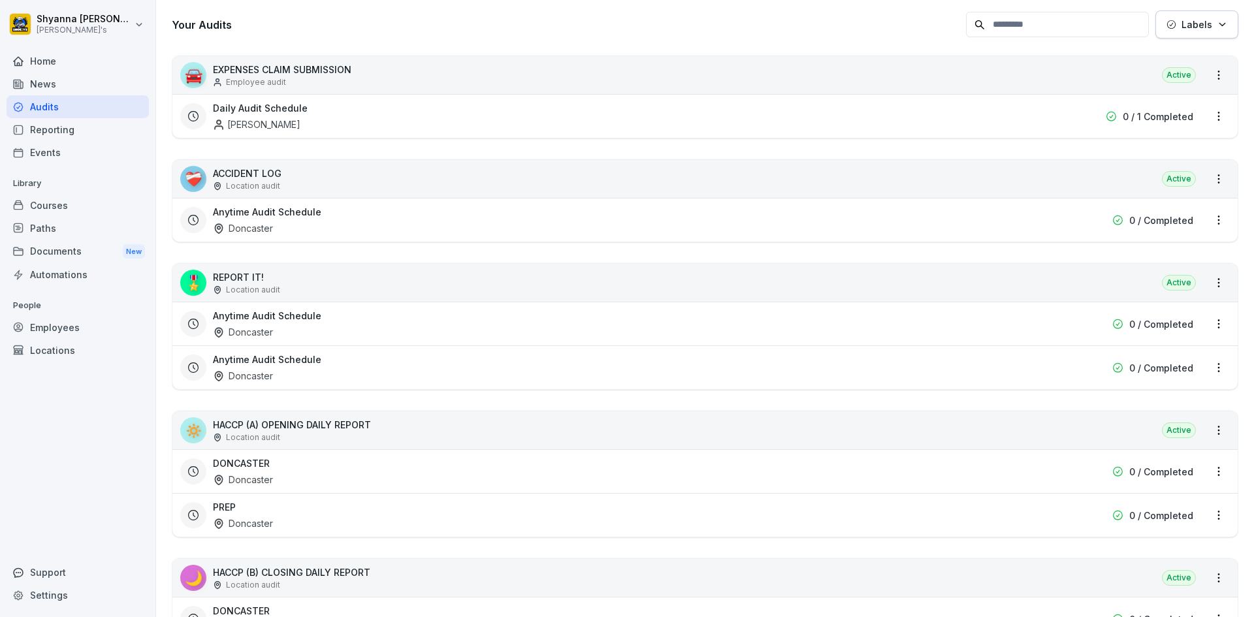
click at [252, 525] on div "Doncaster" at bounding box center [243, 524] width 60 height 14
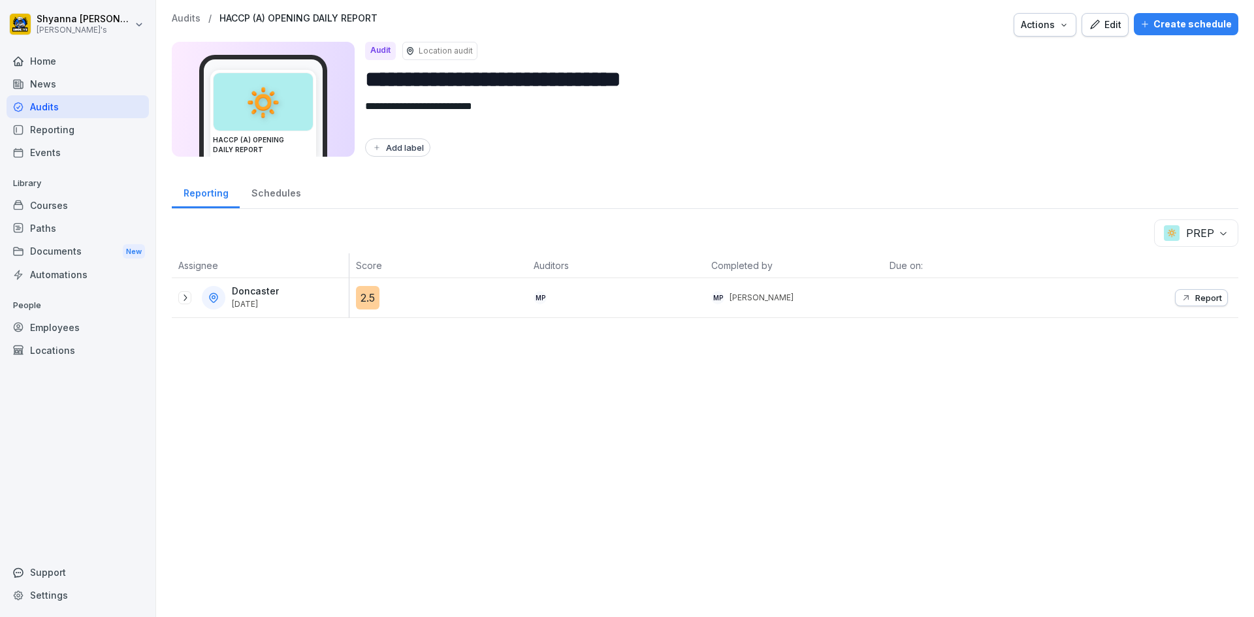
click at [187, 293] on icon at bounding box center [185, 298] width 10 height 10
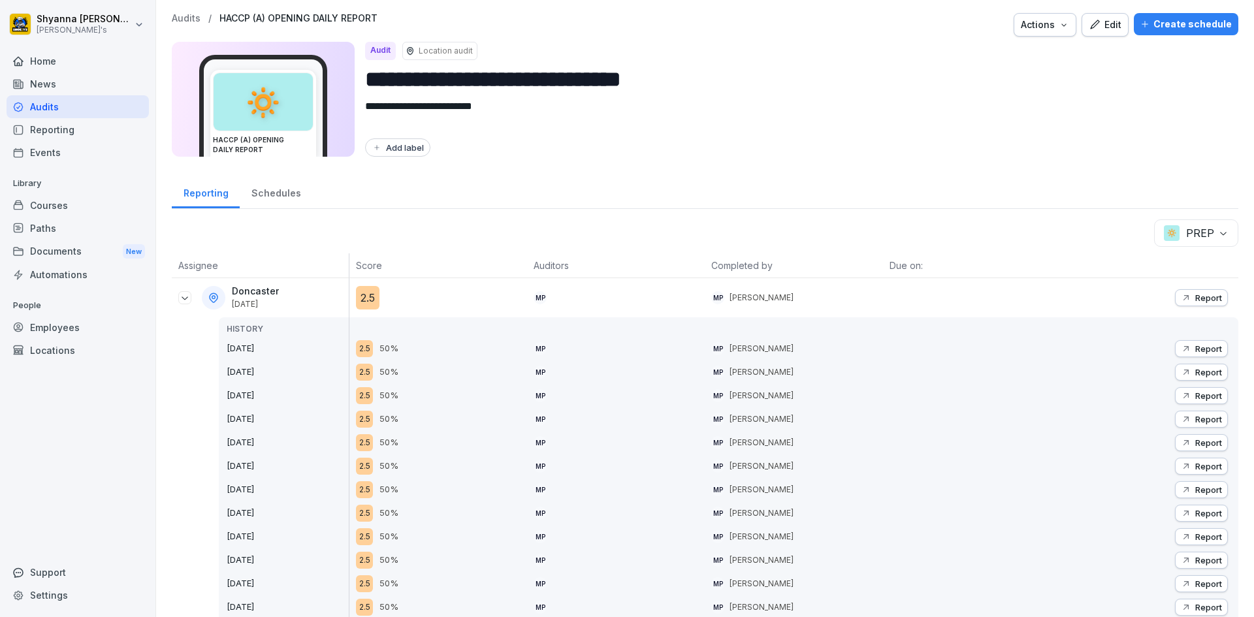
drag, startPoint x: 1188, startPoint y: 217, endPoint x: 1200, endPoint y: 225, distance: 14.1
click at [1211, 232] on body "**********" at bounding box center [627, 308] width 1254 height 617
